Goal: Information Seeking & Learning: Learn about a topic

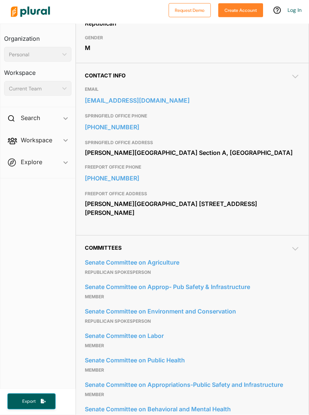
scroll to position [244, 0]
click at [67, 132] on span "Workspace ic_keyboard_arrow_down Members Bills Tags Saved Searches Activity" at bounding box center [37, 142] width 75 height 20
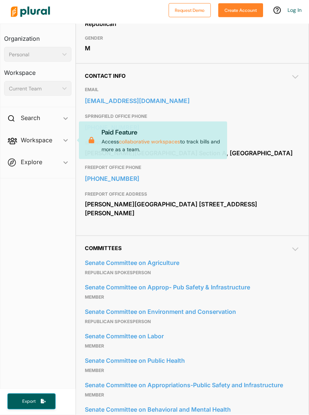
scroll to position [9, 0]
click at [64, 154] on span "Explore ic_keyboard_arrow_down Overview" at bounding box center [37, 163] width 75 height 20
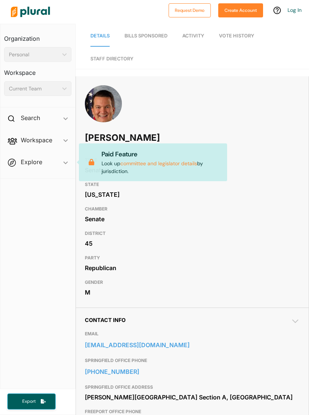
scroll to position [0, 0]
click at [145, 33] on span "Bills Sponsored" at bounding box center [146, 36] width 43 height 6
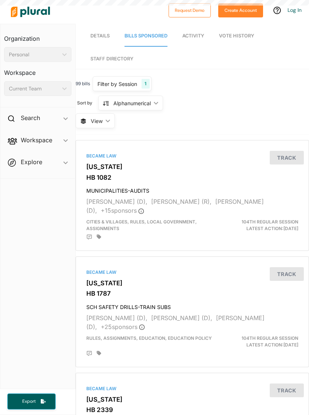
scroll to position [11, 0]
click at [192, 33] on span "Activity" at bounding box center [193, 36] width 22 height 6
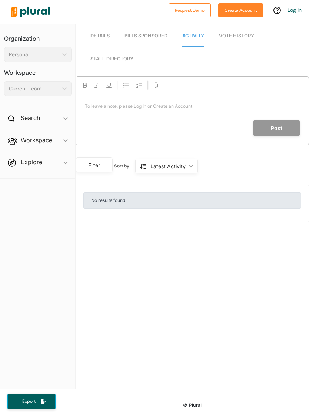
click at [239, 26] on link "Vote History" at bounding box center [236, 36] width 35 height 21
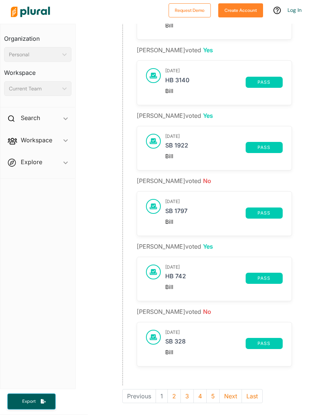
scroll to position [421, 0]
click at [252, 389] on button "Last" at bounding box center [252, 396] width 21 height 14
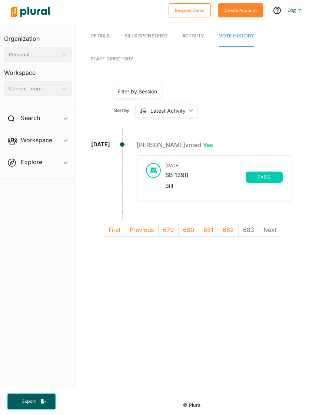
scroll to position [11, 0]
